Goal: Task Accomplishment & Management: Complete application form

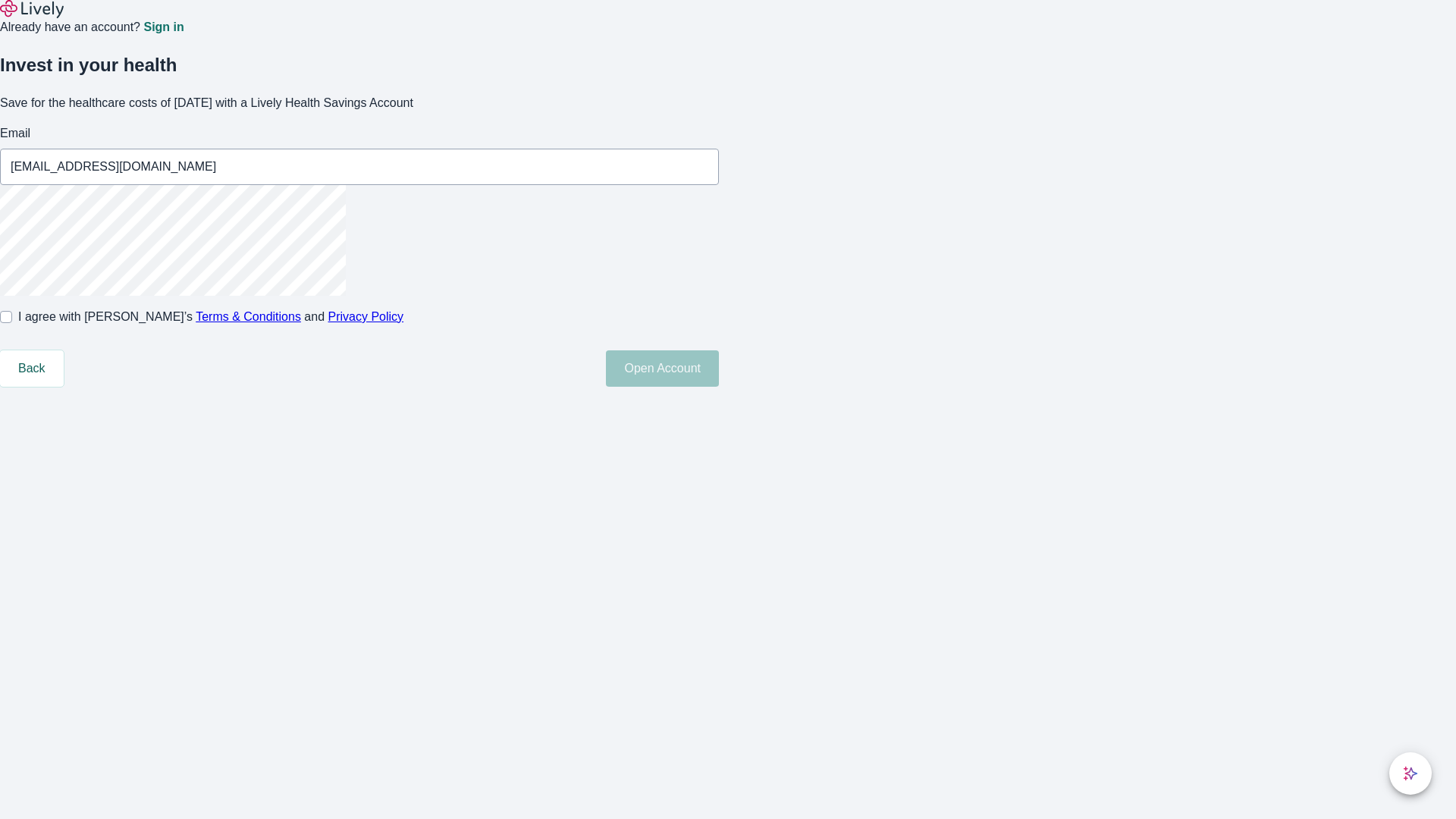
click at [12, 323] on input "I agree with Lively’s Terms & Conditions and Privacy Policy" at bounding box center [6, 316] width 12 height 12
checkbox input "true"
click at [718, 387] on button "Open Account" at bounding box center [662, 369] width 113 height 36
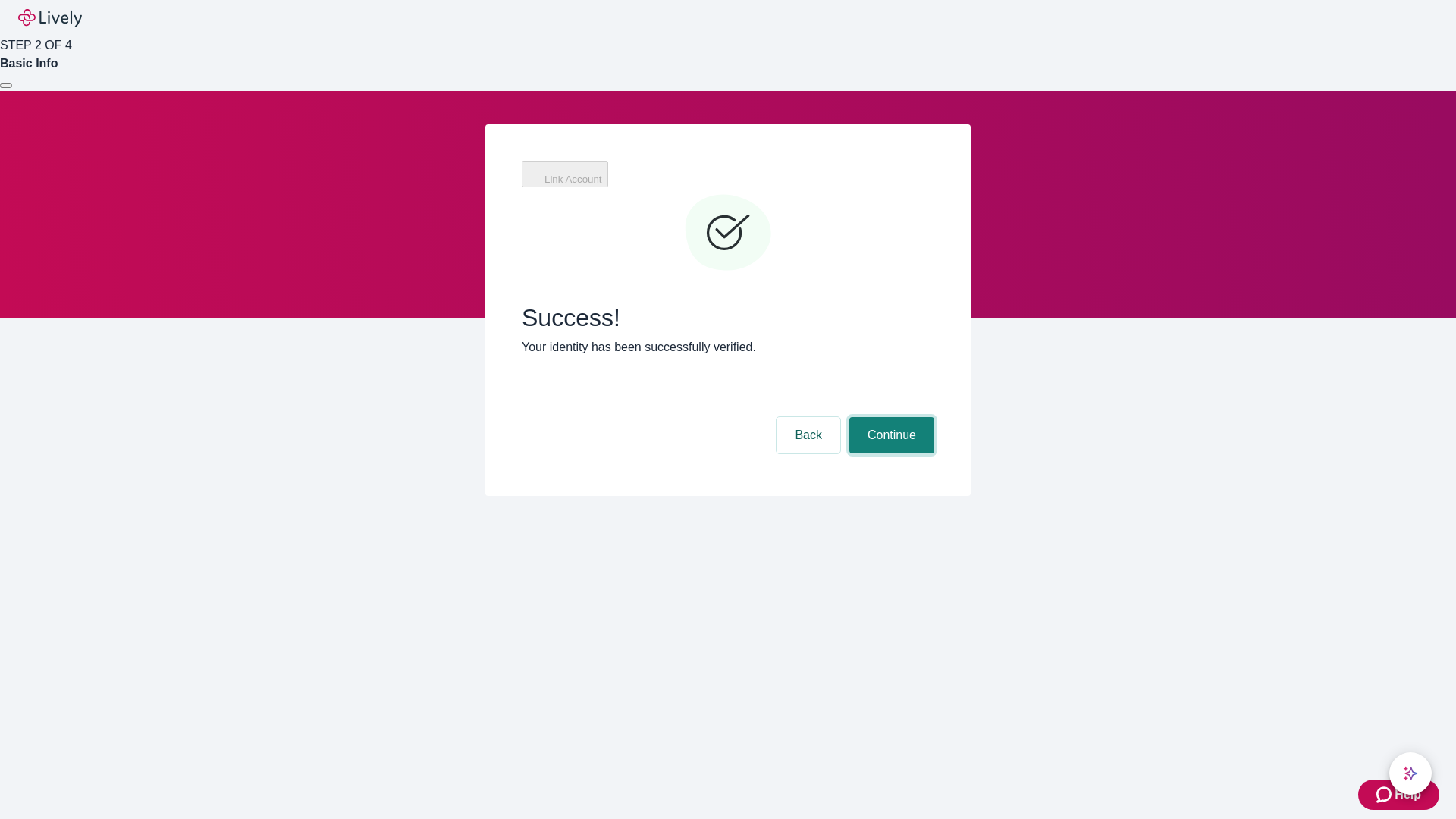
click at [890, 417] on button "Continue" at bounding box center [891, 435] width 85 height 36
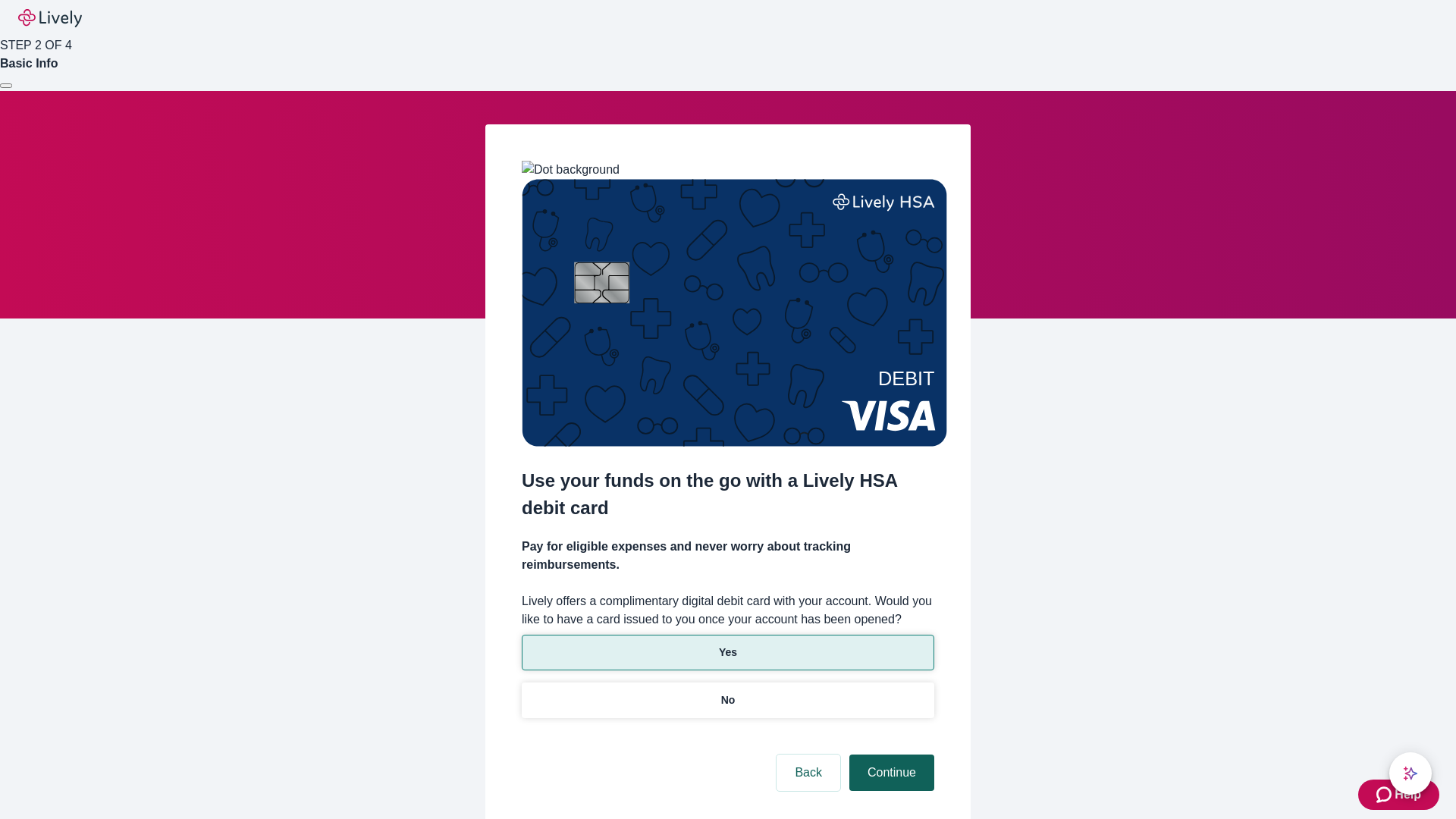
click at [727, 644] on p "Yes" at bounding box center [727, 651] width 18 height 16
click at [890, 754] on button "Continue" at bounding box center [891, 772] width 85 height 36
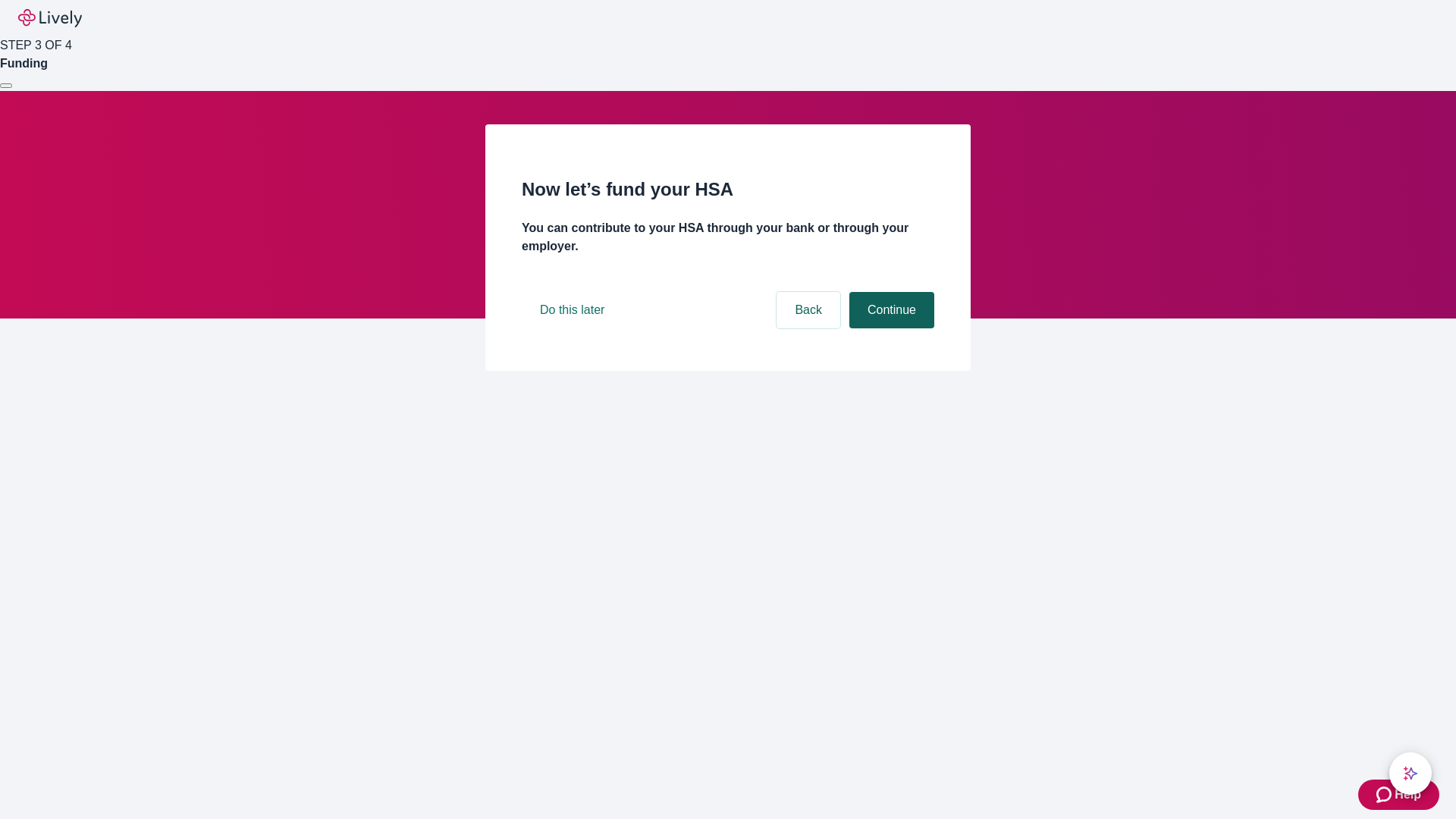
click at [890, 329] on button "Continue" at bounding box center [891, 310] width 85 height 36
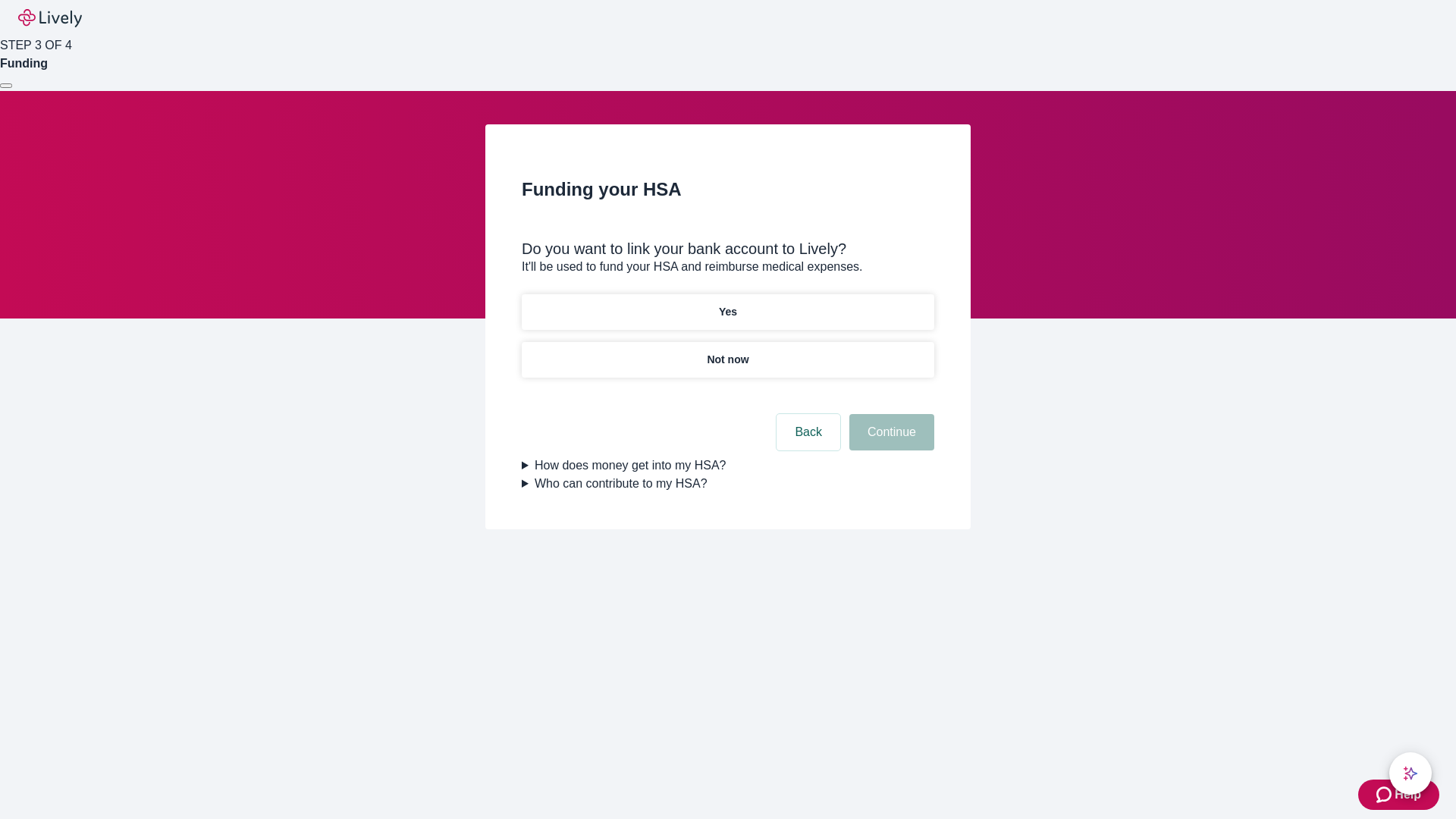
click at [727, 351] on p "Not now" at bounding box center [728, 359] width 42 height 16
click at [890, 441] on button "Continue" at bounding box center [891, 432] width 85 height 36
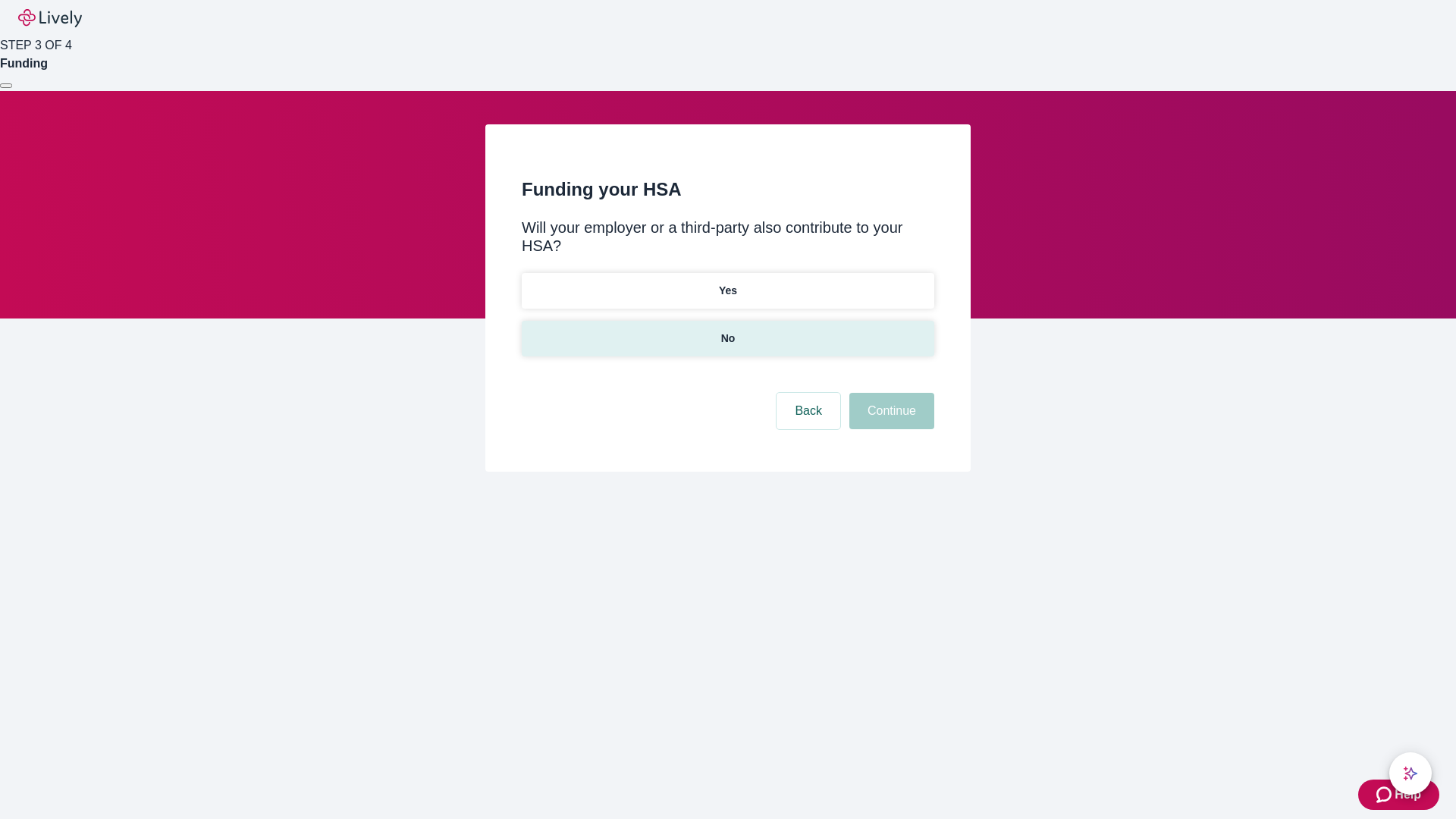
click at [727, 330] on p "No" at bounding box center [728, 338] width 14 height 16
click at [890, 392] on button "Continue" at bounding box center [891, 410] width 85 height 36
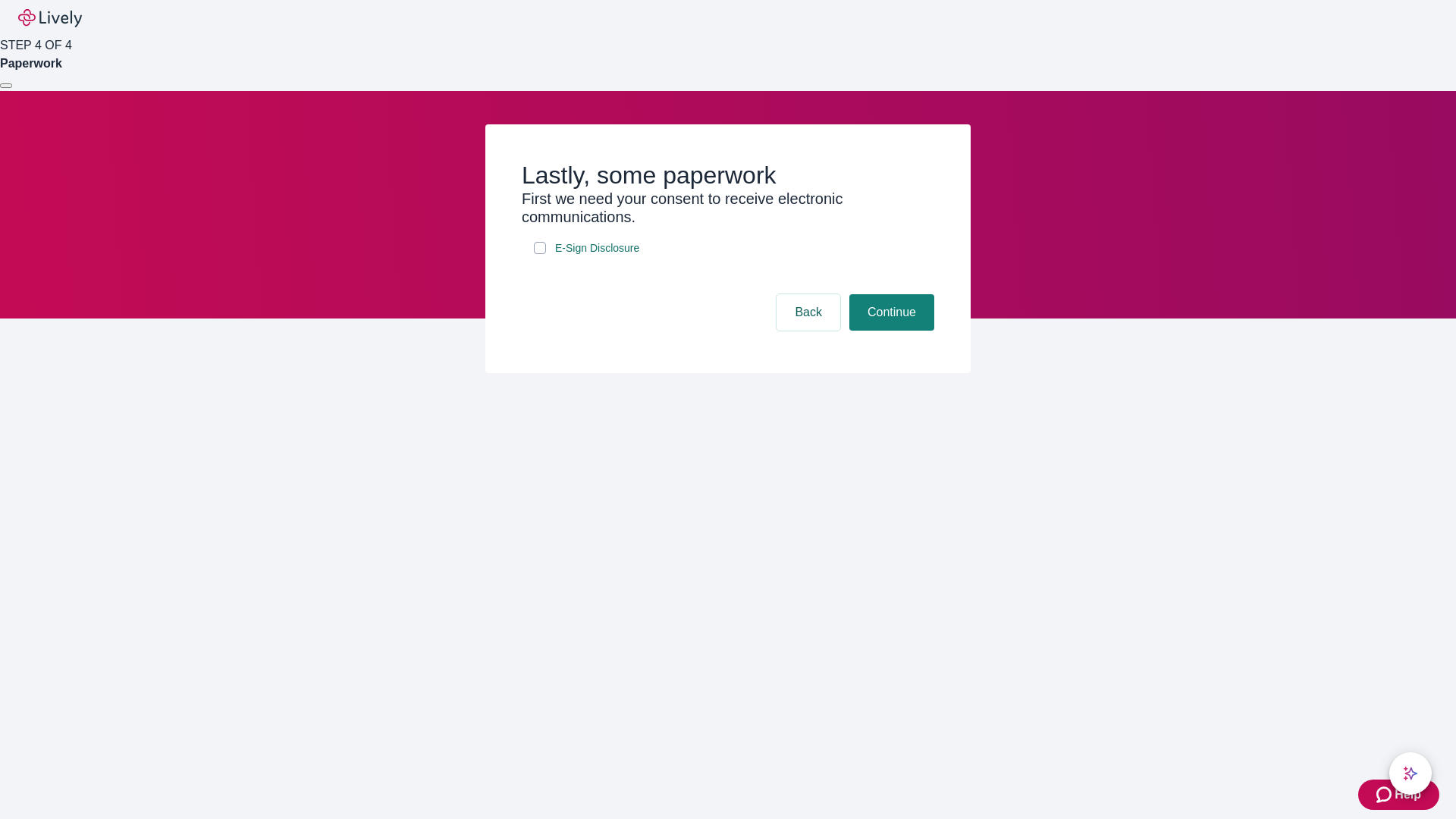
click at [540, 254] on input "E-Sign Disclosure" at bounding box center [539, 248] width 12 height 12
checkbox input "true"
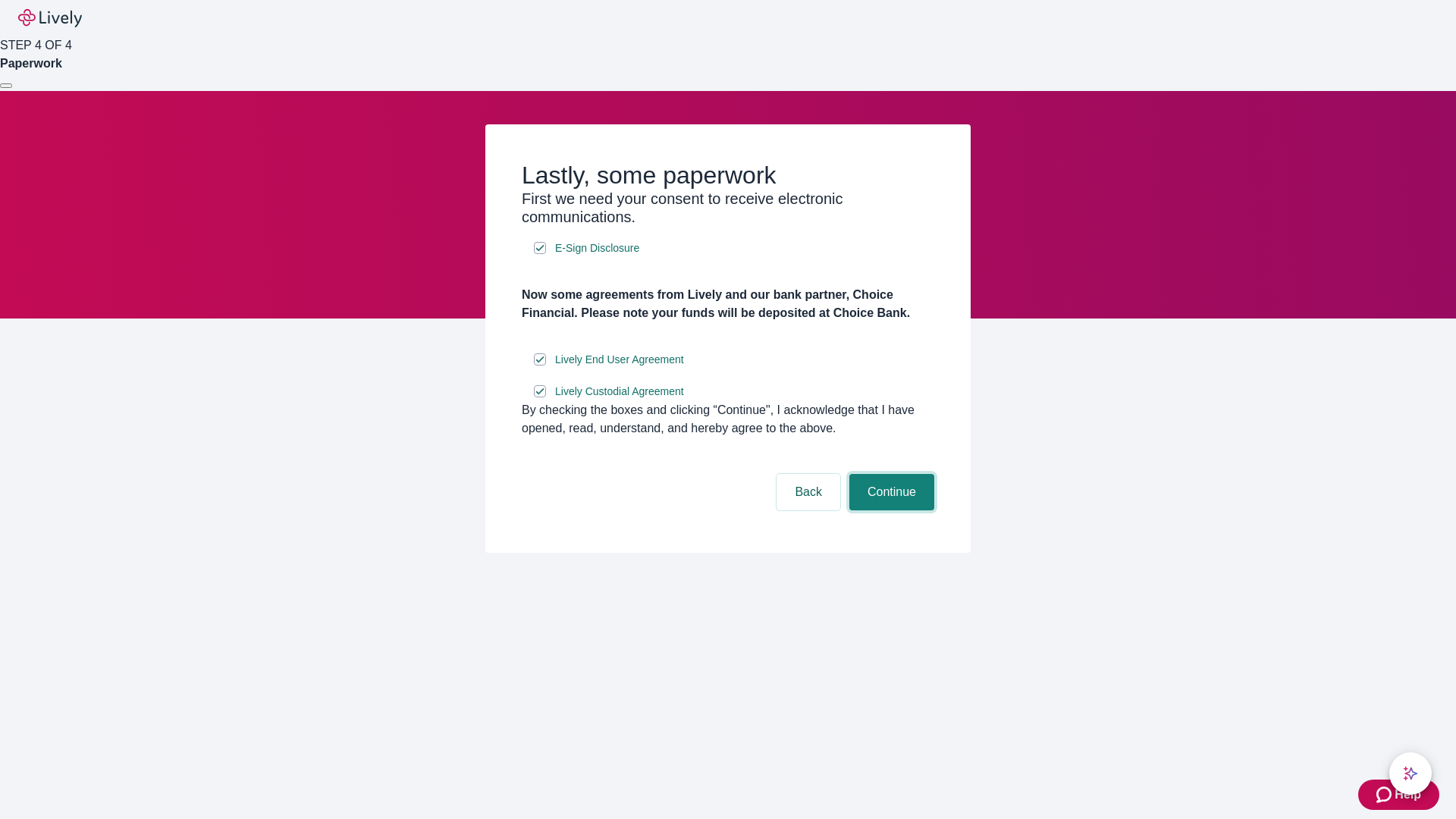
click at [890, 510] on button "Continue" at bounding box center [891, 491] width 85 height 36
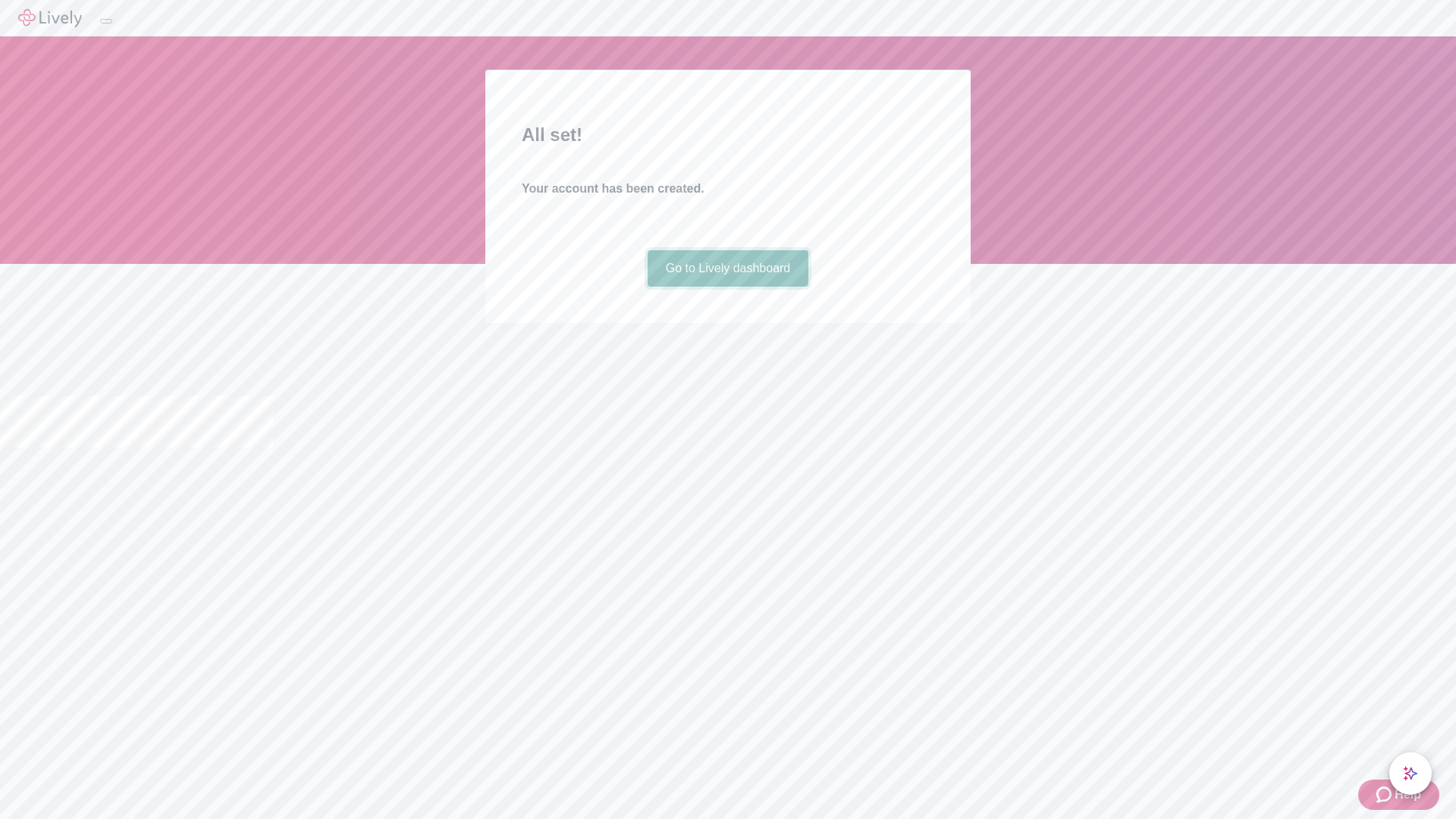
click at [727, 287] on link "Go to Lively dashboard" at bounding box center [729, 269] width 162 height 36
